Goal: Task Accomplishment & Management: Manage account settings

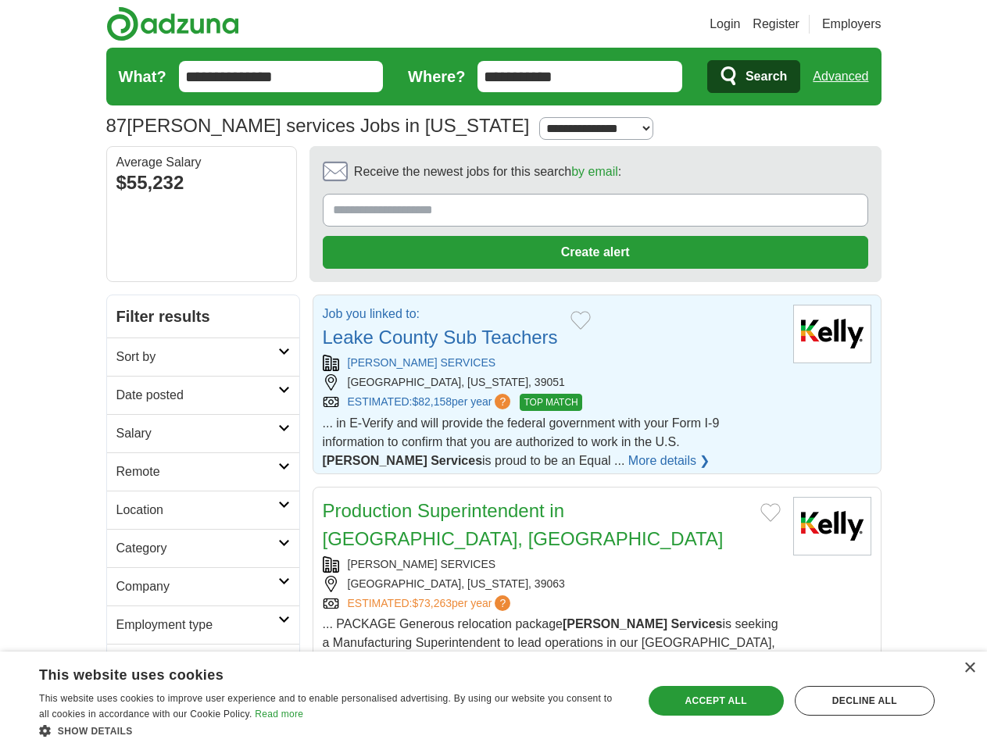
click at [740, 24] on link "Login" at bounding box center [725, 24] width 30 height 19
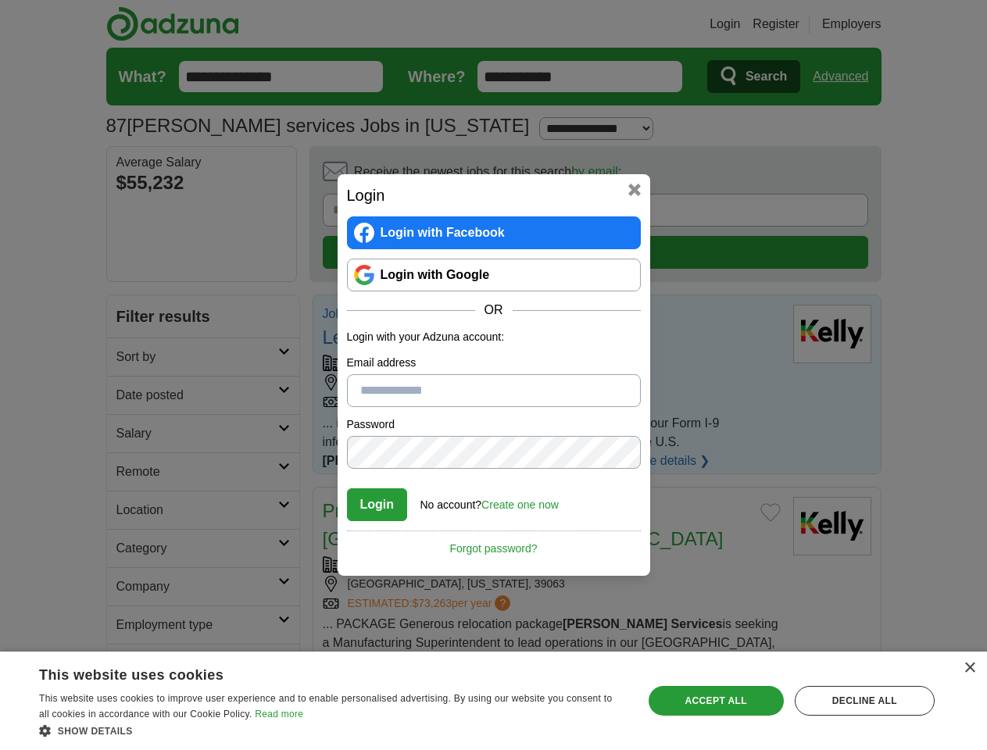
click at [847, 77] on div "Login Login with Facebook Login with Google OR Login with your Adzuna account: …" at bounding box center [493, 375] width 987 height 750
click at [552, 176] on div "Login Login with Facebook Login with Google OR Login with your Adzuna account: …" at bounding box center [494, 375] width 313 height 402
click at [914, 177] on div "Login Login with Facebook Login with Google OR Login with your Adzuna account: …" at bounding box center [493, 375] width 987 height 750
click at [131, 281] on div "Login Login with Facebook Login with Google OR Login with your Adzuna account: …" at bounding box center [493, 375] width 987 height 750
click at [131, 320] on div "Login Login with Facebook Login with Google OR Login with your Adzuna account: …" at bounding box center [493, 375] width 987 height 750
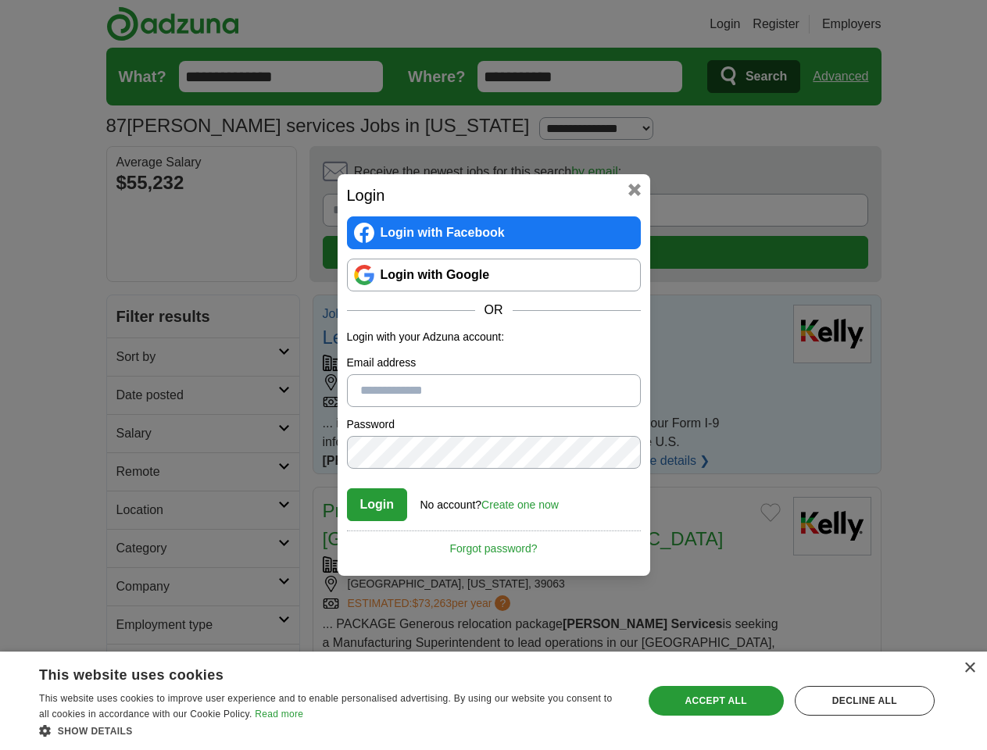
click at [131, 358] on div "Login Login with Facebook Login with Google OR Login with your Adzuna account: …" at bounding box center [493, 375] width 987 height 750
click at [131, 396] on div "Login Login with Facebook Login with Google OR Login with your Adzuna account: …" at bounding box center [493, 375] width 987 height 750
click at [131, 435] on div "Login Login with Facebook Login with Google OR Login with your Adzuna account: …" at bounding box center [493, 375] width 987 height 750
